Goal: Task Accomplishment & Management: Manage account settings

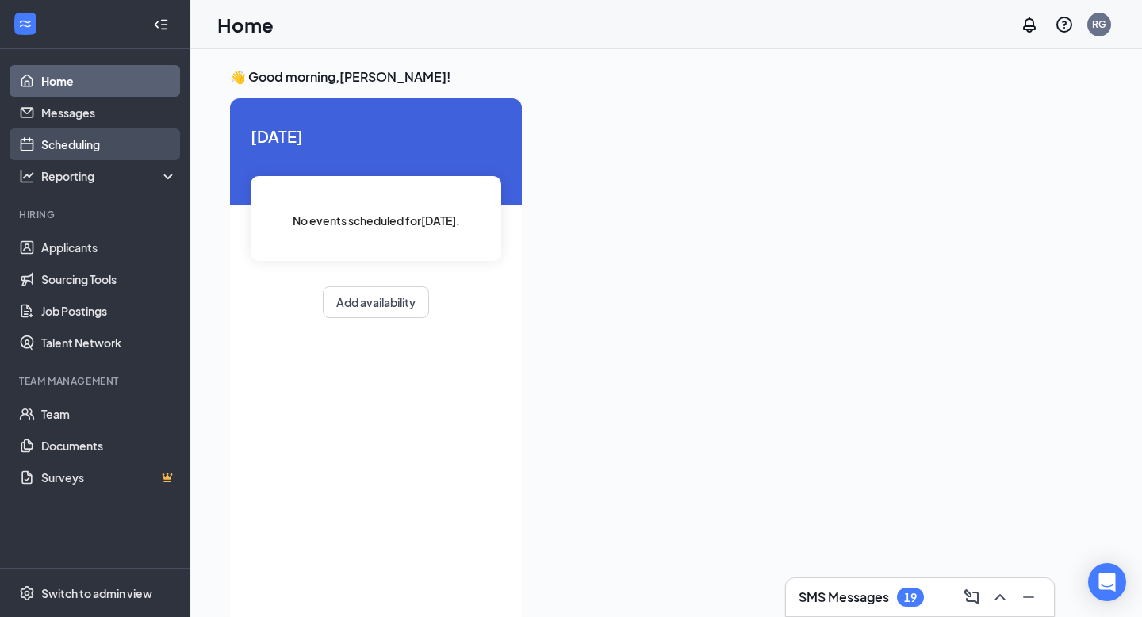
click at [79, 134] on link "Scheduling" at bounding box center [109, 144] width 136 height 32
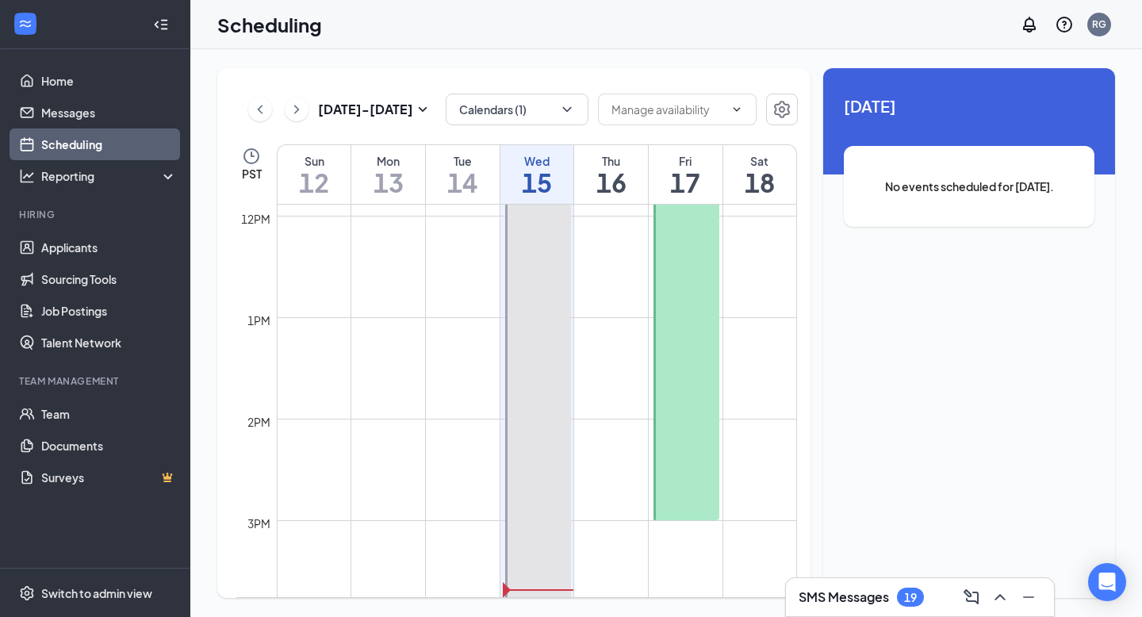
scroll to position [933, 0]
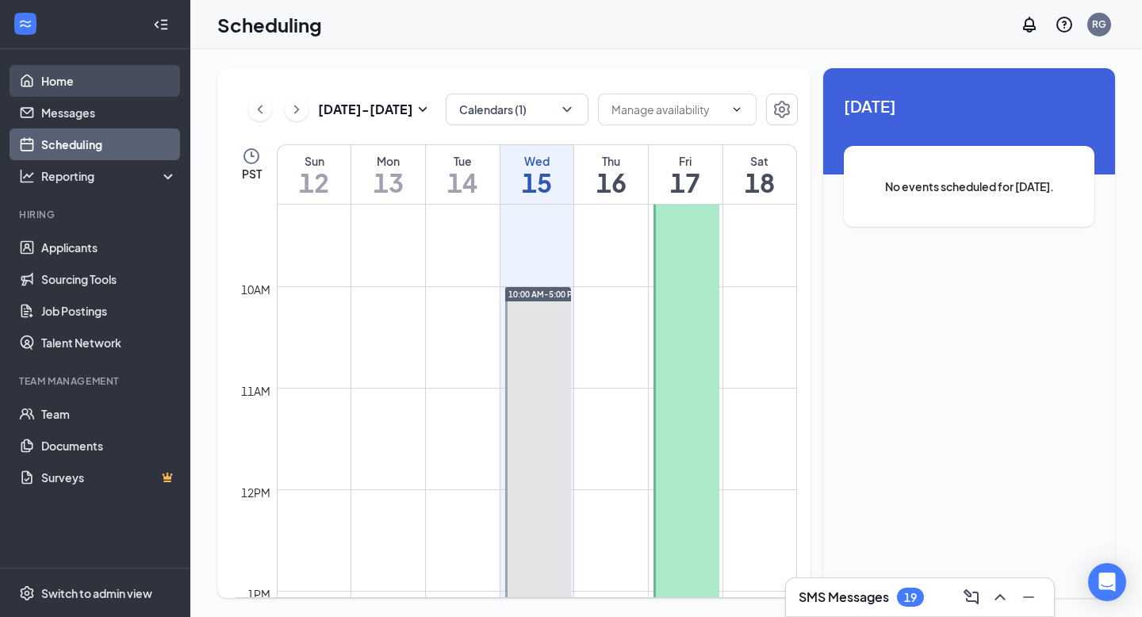
click at [65, 75] on link "Home" at bounding box center [109, 81] width 136 height 32
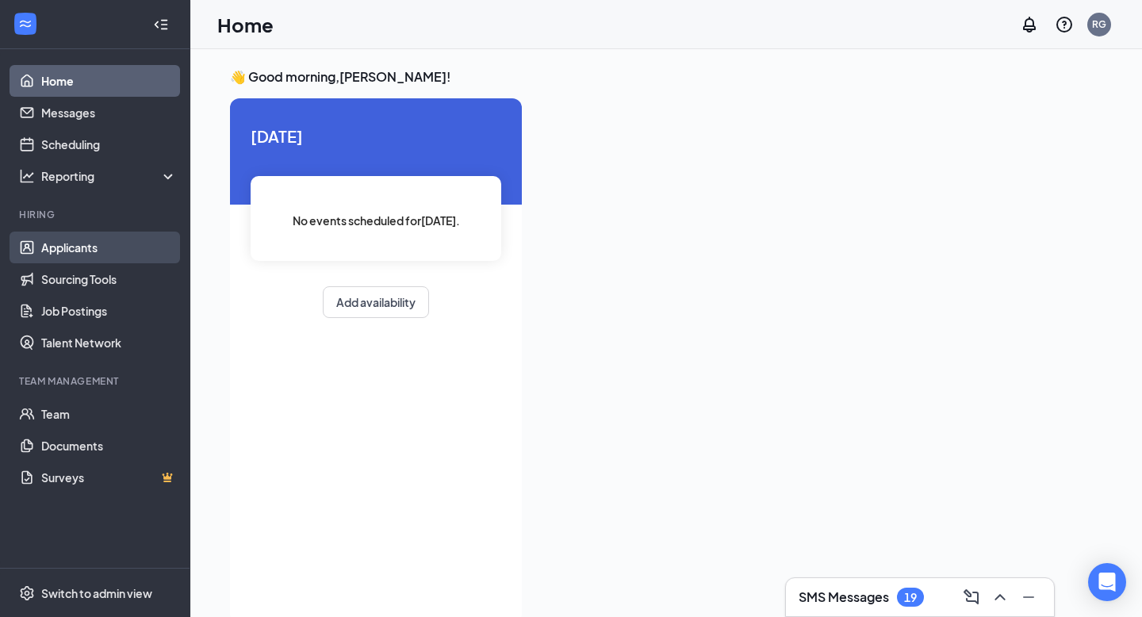
click at [86, 246] on link "Applicants" at bounding box center [109, 248] width 136 height 32
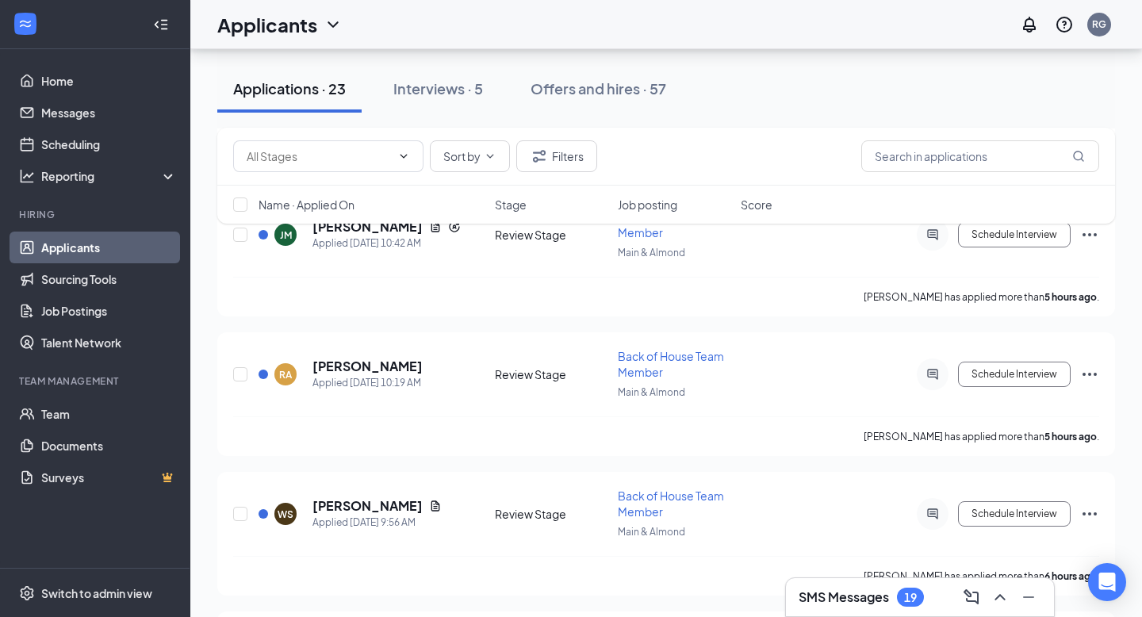
scroll to position [274, 0]
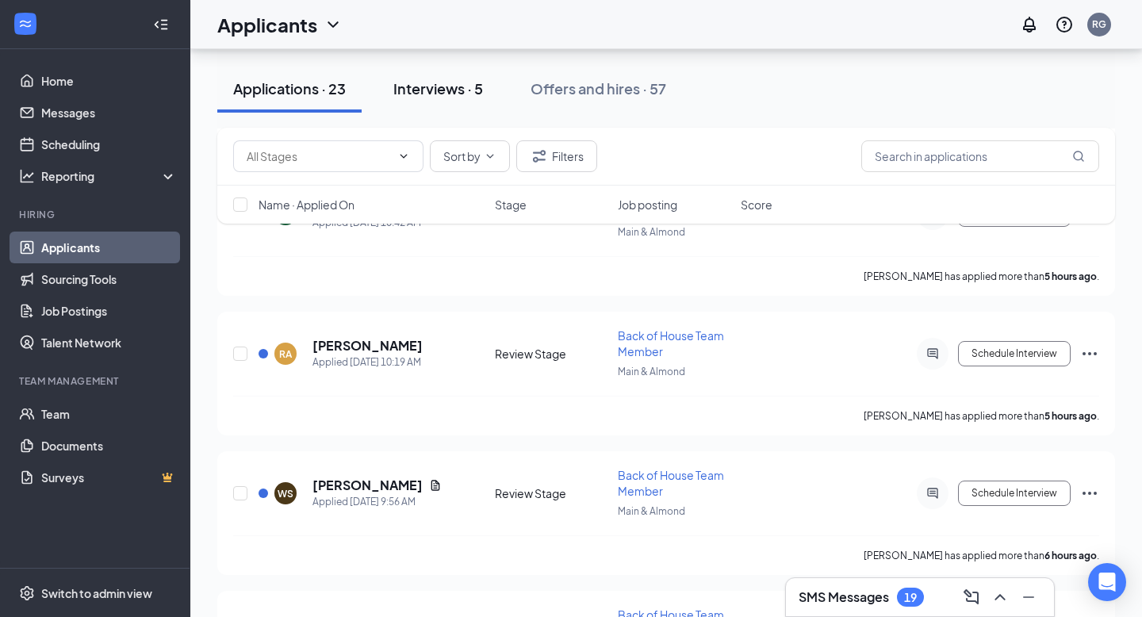
click at [431, 103] on button "Interviews · 5" at bounding box center [438, 89] width 121 height 48
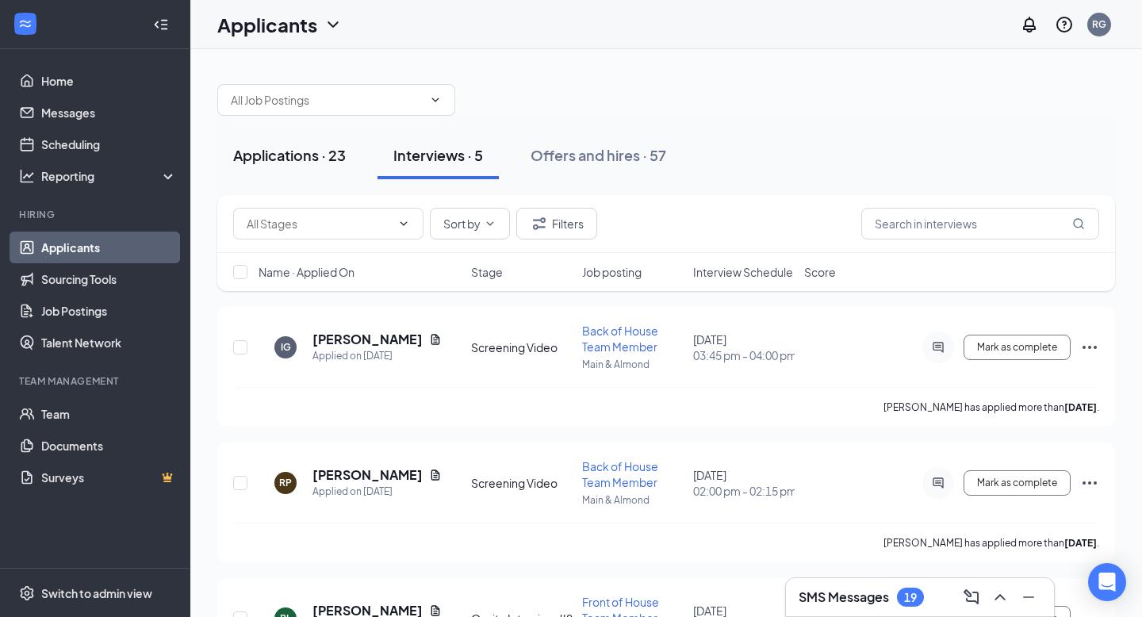
click at [340, 162] on div "Applications · 23" at bounding box center [289, 155] width 113 height 20
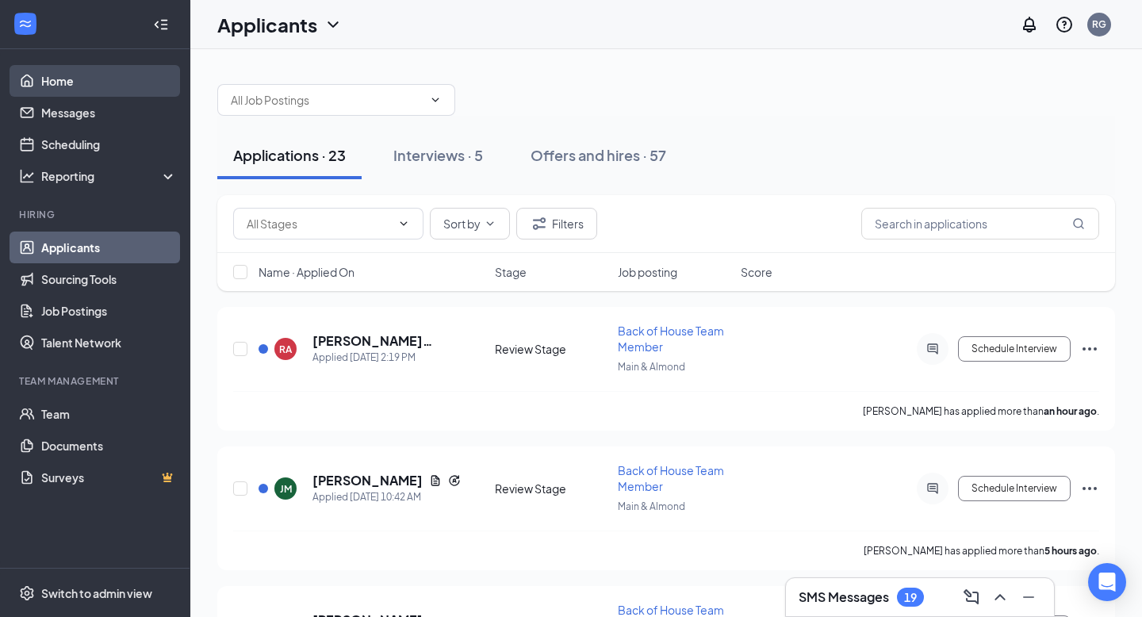
click at [106, 79] on link "Home" at bounding box center [109, 81] width 136 height 32
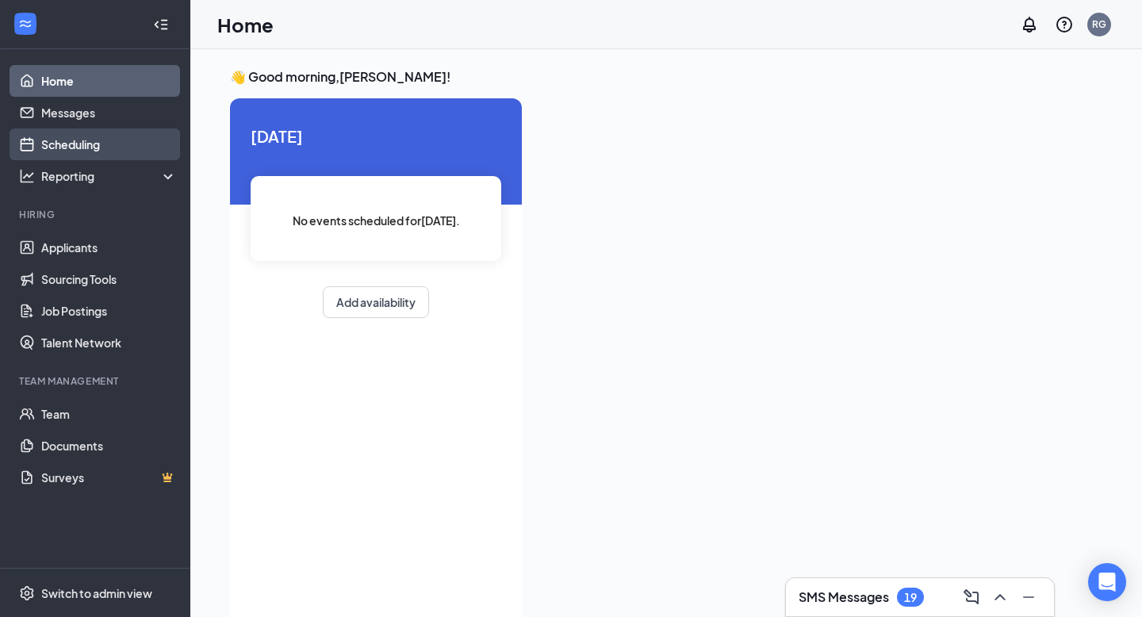
click at [101, 145] on link "Scheduling" at bounding box center [109, 144] width 136 height 32
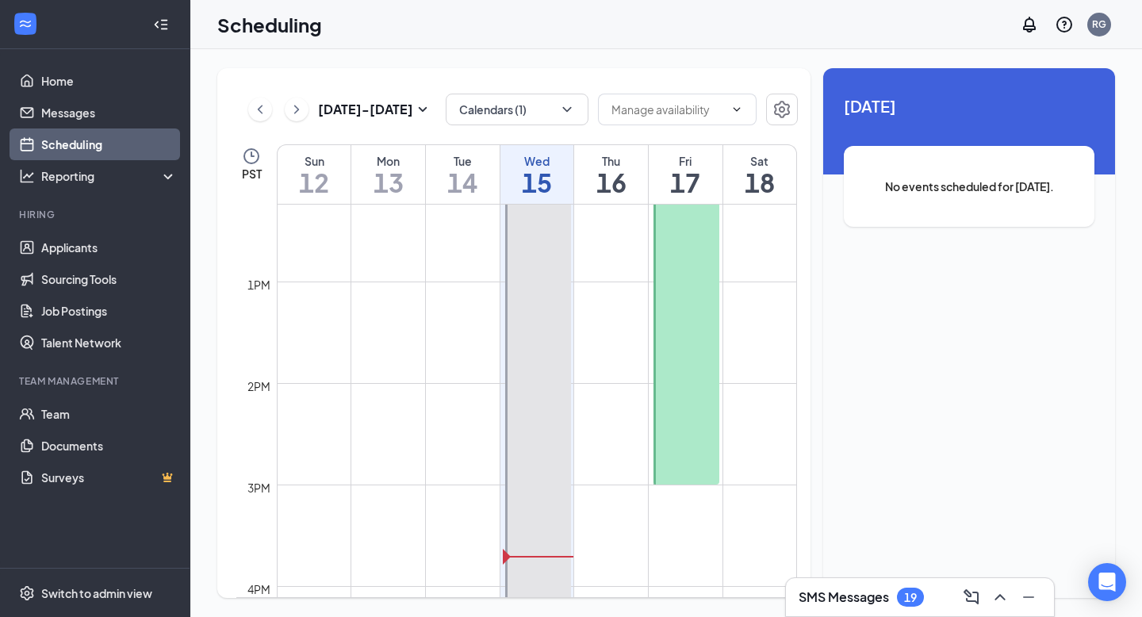
scroll to position [1242, 0]
click at [93, 246] on link "Applicants" at bounding box center [109, 248] width 136 height 32
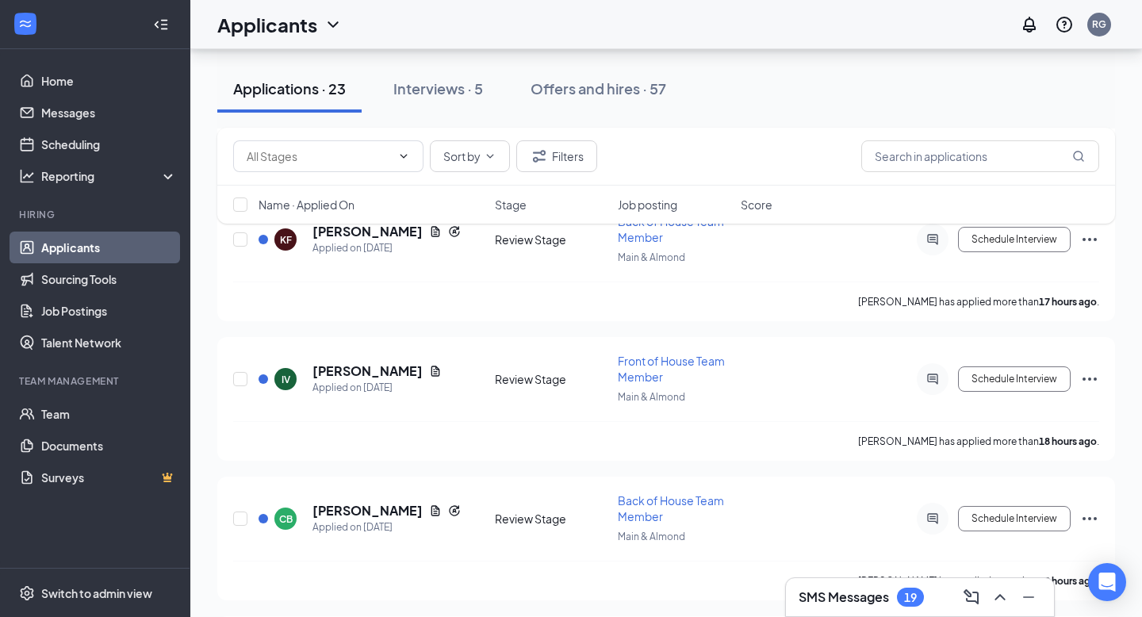
scroll to position [953, 0]
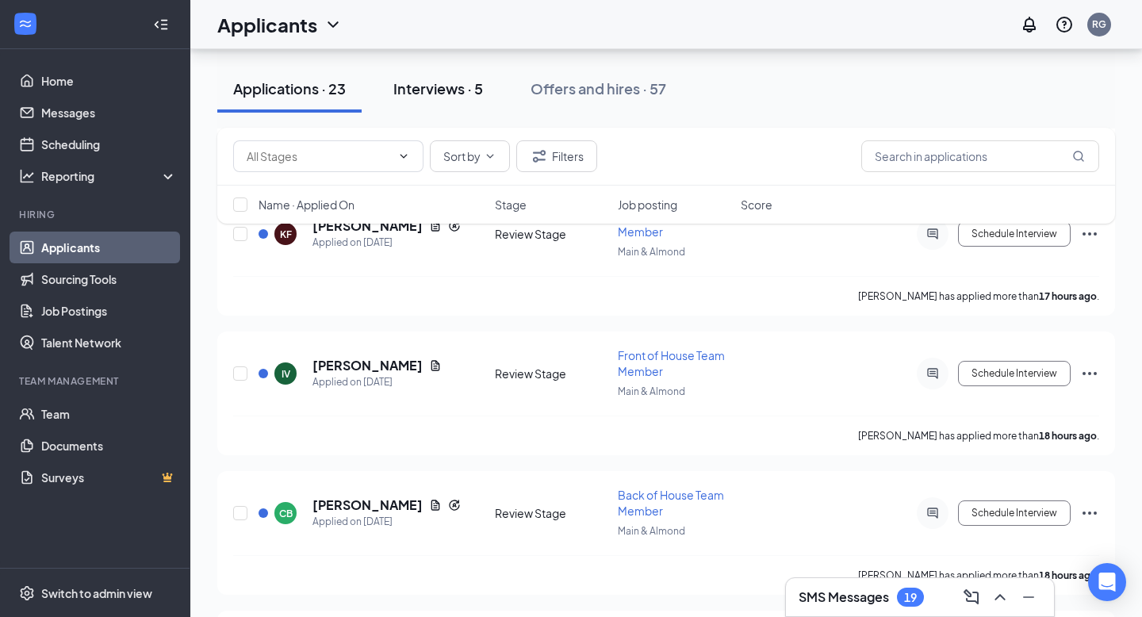
click at [448, 92] on div "Interviews · 5" at bounding box center [438, 89] width 90 height 20
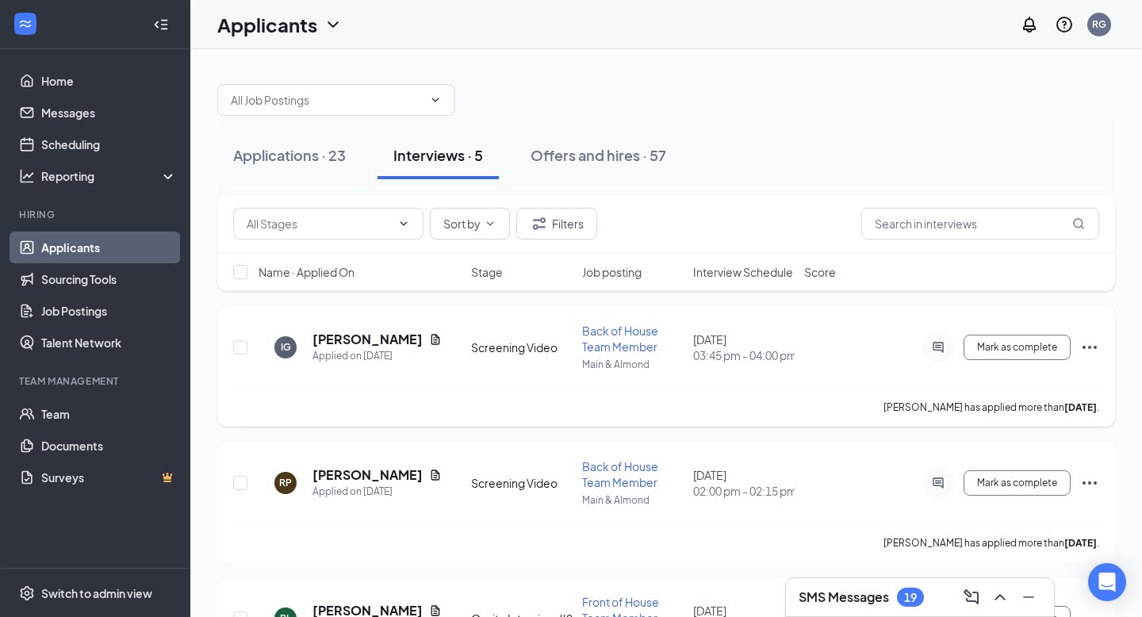
drag, startPoint x: 474, startPoint y: 346, endPoint x: 587, endPoint y: 347, distance: 112.6
click at [588, 351] on div "IG [PERSON_NAME] Applied on [DATE] Screening Video Back of House Team Member Ma…" at bounding box center [666, 355] width 866 height 64
drag, startPoint x: 558, startPoint y: 352, endPoint x: 438, endPoint y: 352, distance: 120.6
click at [437, 352] on div "IG [PERSON_NAME] Applied on [DATE] Screening Video Back of House Team Member Ma…" at bounding box center [666, 355] width 866 height 64
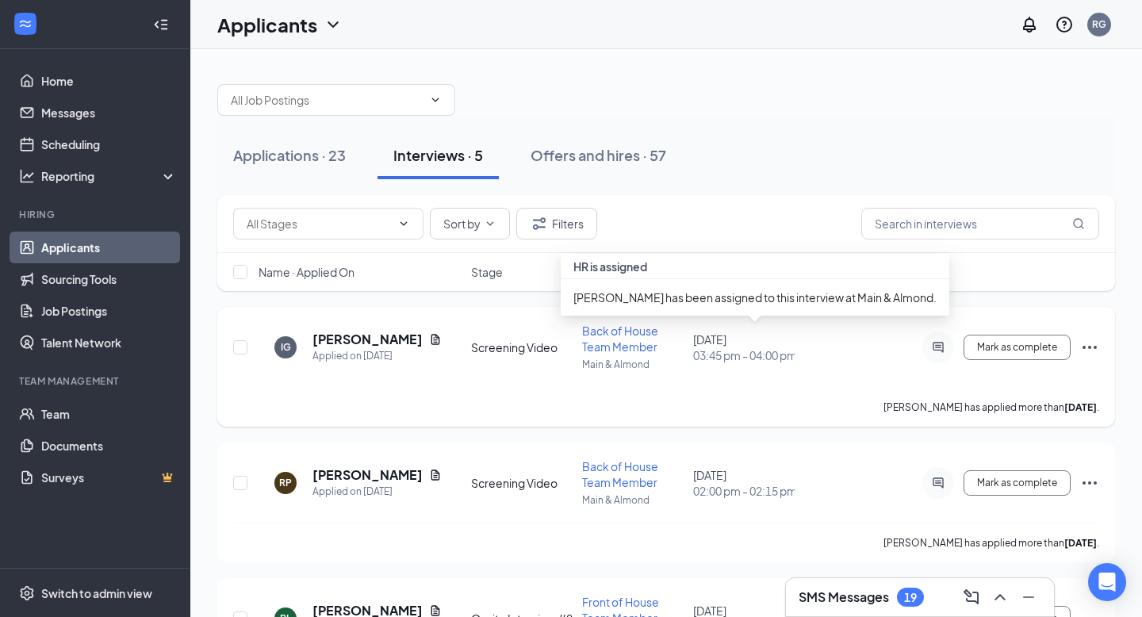
click at [717, 347] on span "03:45 pm - 04:00 pm" at bounding box center [744, 355] width 102 height 16
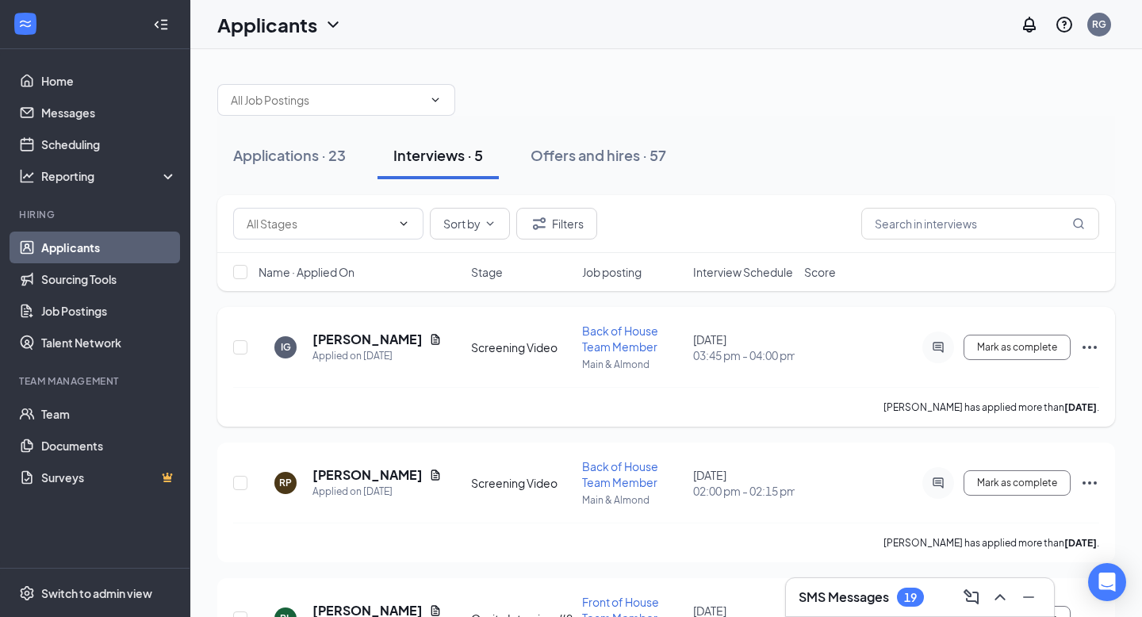
click at [1084, 347] on icon "Ellipses" at bounding box center [1090, 347] width 14 height 3
click at [825, 378] on div "IG [PERSON_NAME] Applied on [DATE] Screening Video Back of House Team Member Ma…" at bounding box center [666, 355] width 866 height 64
click at [615, 167] on button "Offers and hires · 57" at bounding box center [598, 156] width 167 height 48
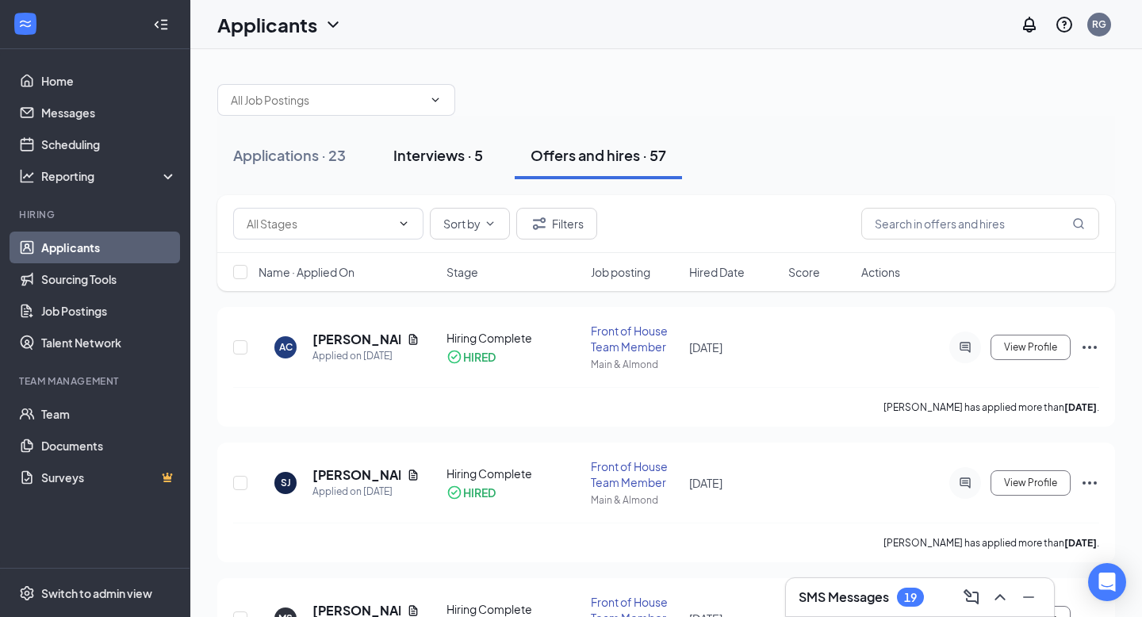
click at [435, 151] on div "Interviews · 5" at bounding box center [438, 155] width 90 height 20
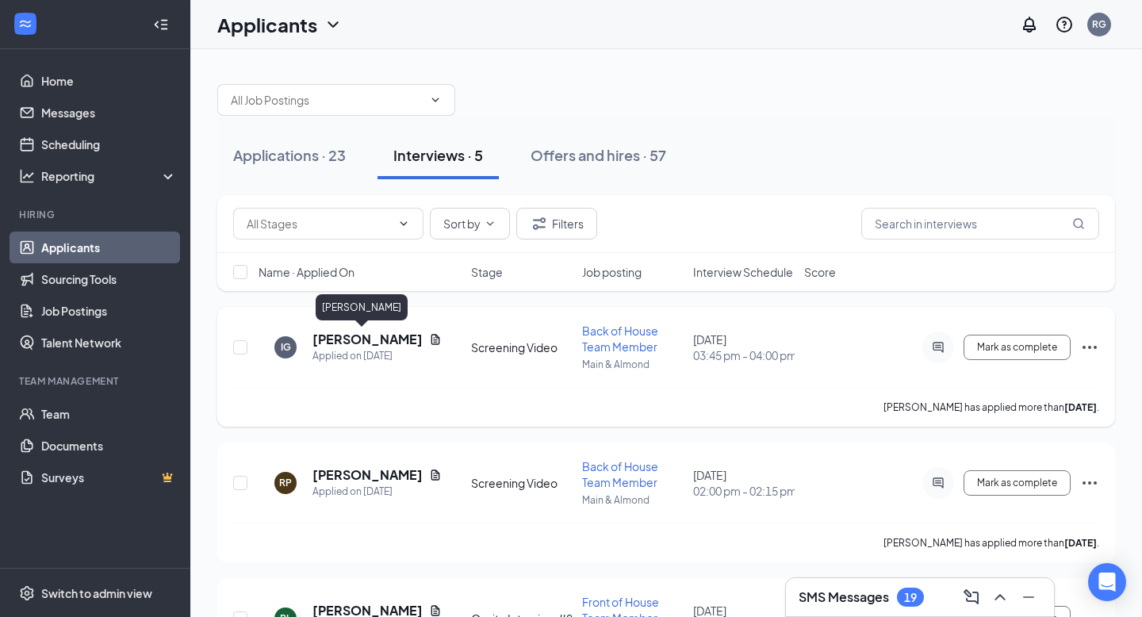
click at [332, 339] on h5 "[PERSON_NAME]" at bounding box center [367, 339] width 110 height 17
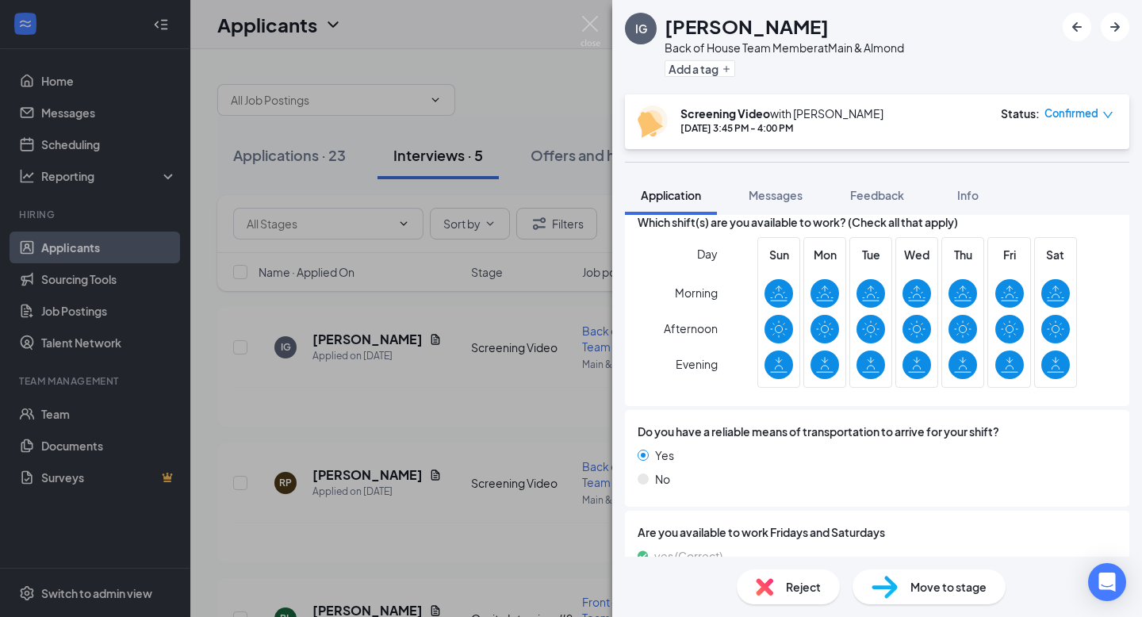
scroll to position [2342, 0]
click at [592, 25] on img at bounding box center [591, 31] width 20 height 31
